Goal: Task Accomplishment & Management: Manage account settings

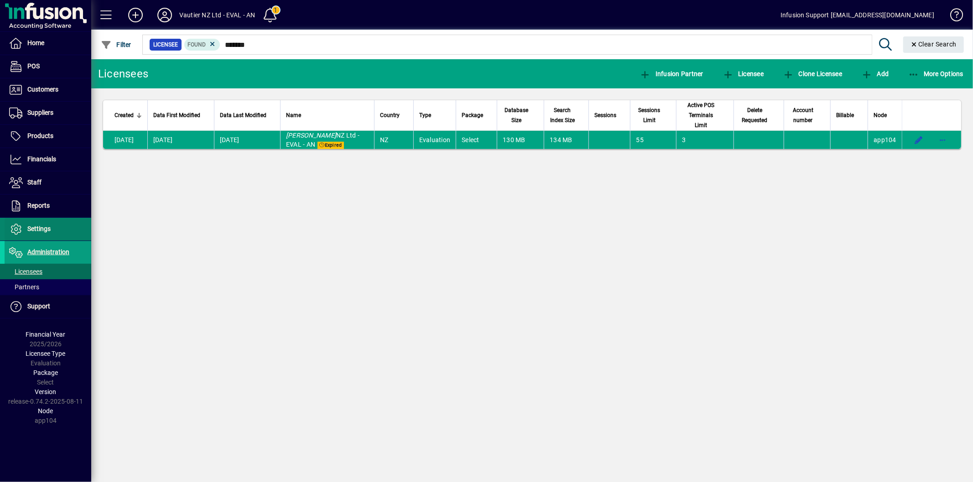
click at [40, 230] on span "Settings" at bounding box center [38, 228] width 23 height 7
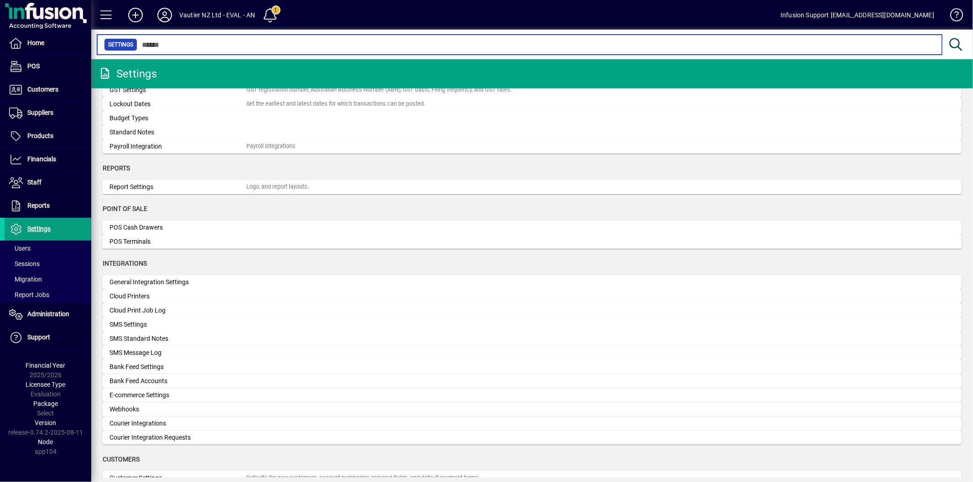
scroll to position [139, 0]
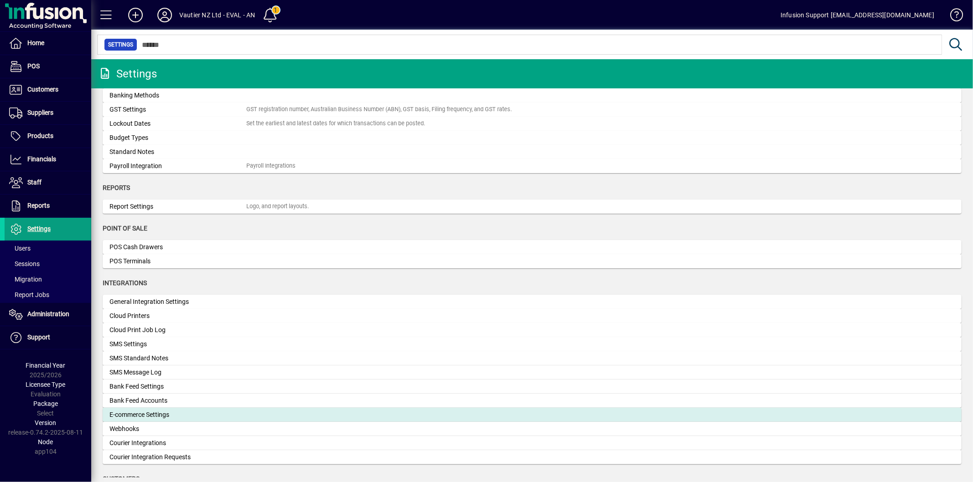
click at [152, 410] on div "E-commerce Settings" at bounding box center [177, 415] width 137 height 10
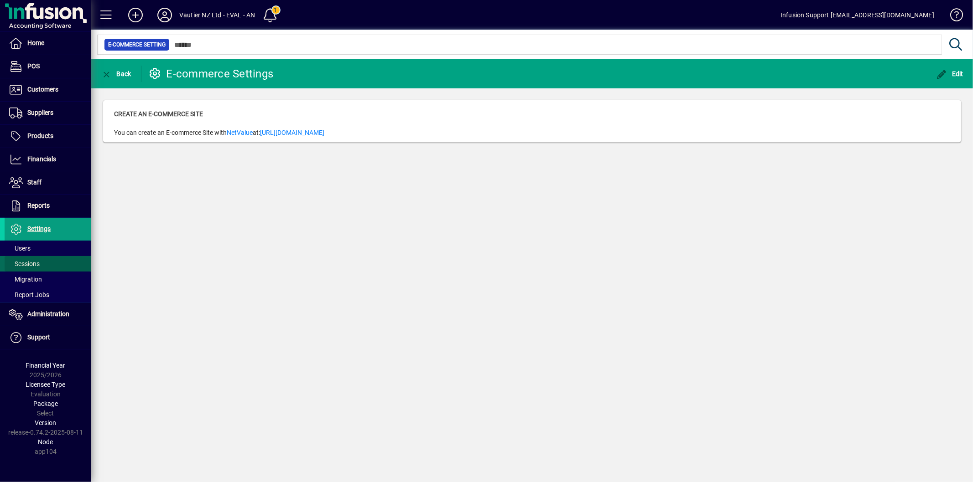
click at [56, 265] on span at bounding box center [48, 264] width 87 height 22
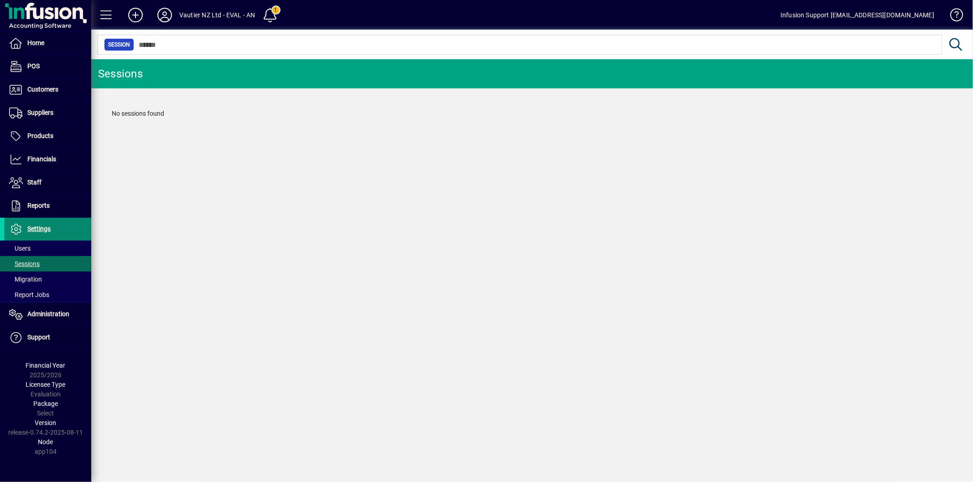
click at [26, 227] on span "Settings" at bounding box center [28, 229] width 46 height 11
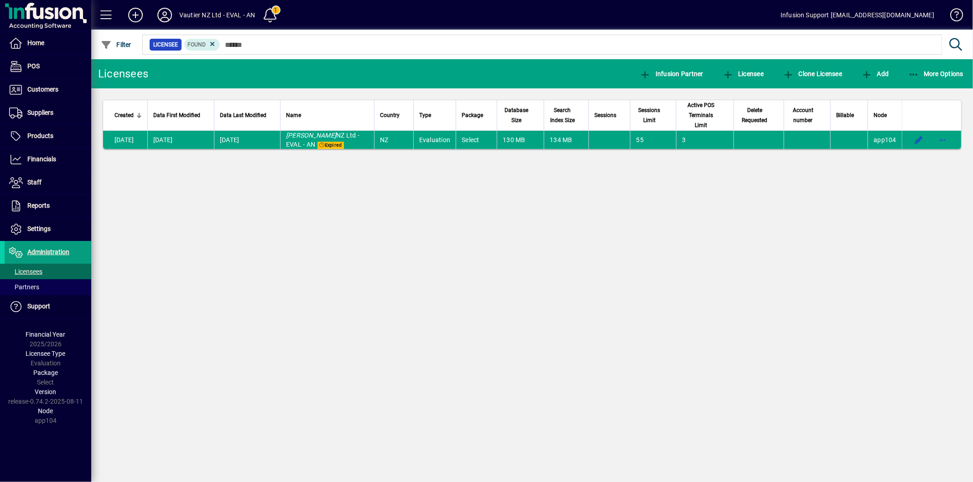
type input "*******"
